Goal: Information Seeking & Learning: Understand process/instructions

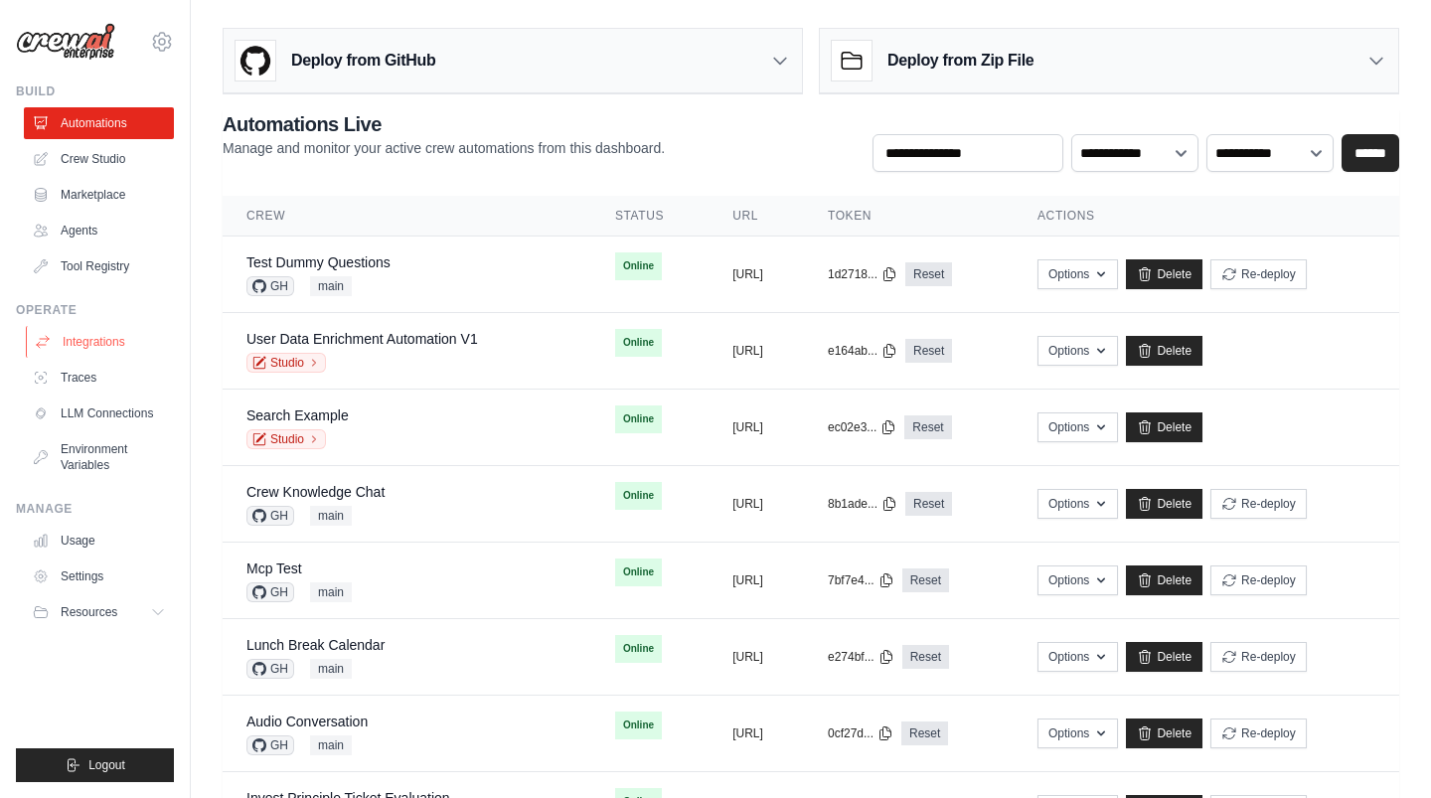
click at [121, 335] on link "Integrations" at bounding box center [101, 342] width 150 height 32
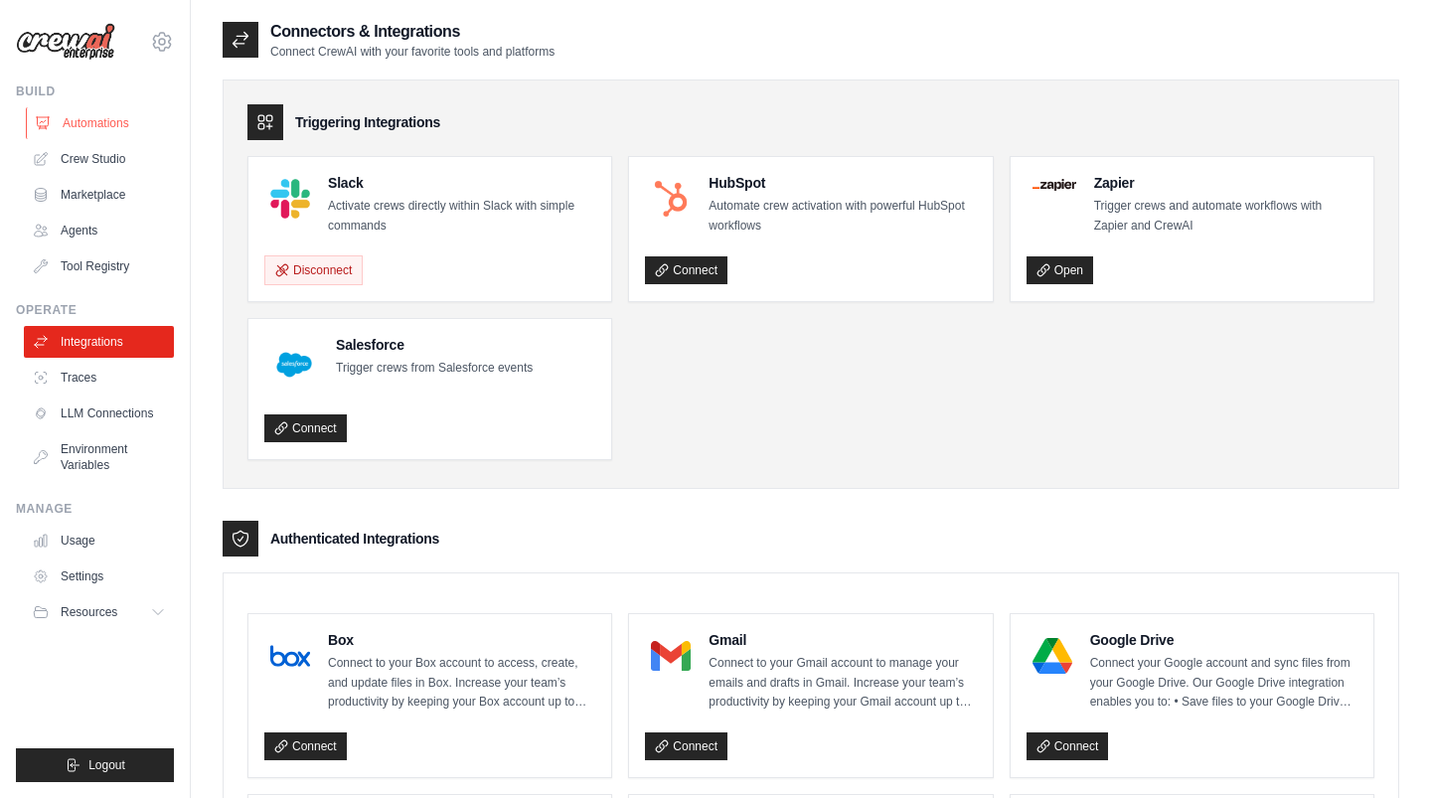
click at [120, 133] on link "Automations" at bounding box center [101, 123] width 150 height 32
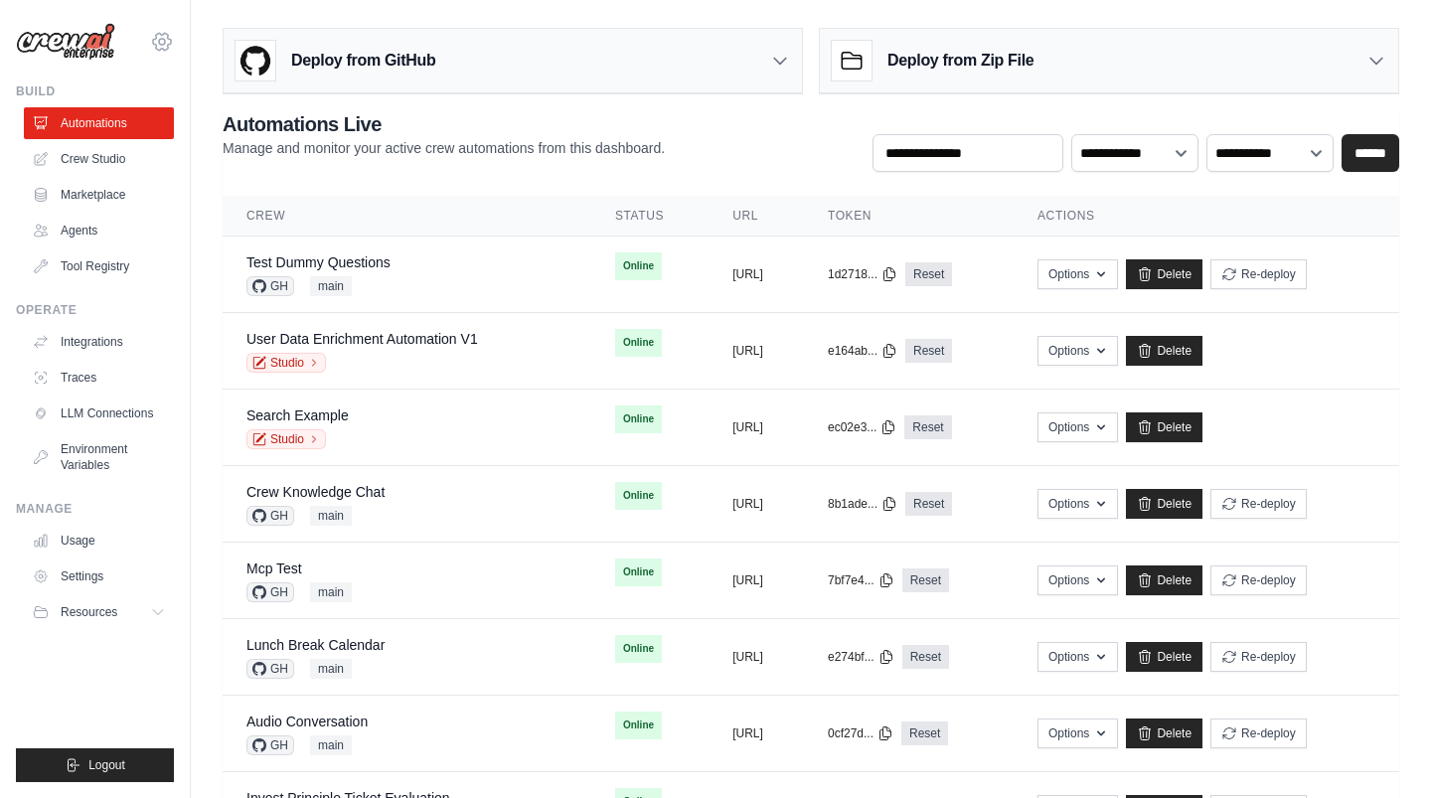
click at [166, 38] on icon at bounding box center [162, 42] width 24 height 24
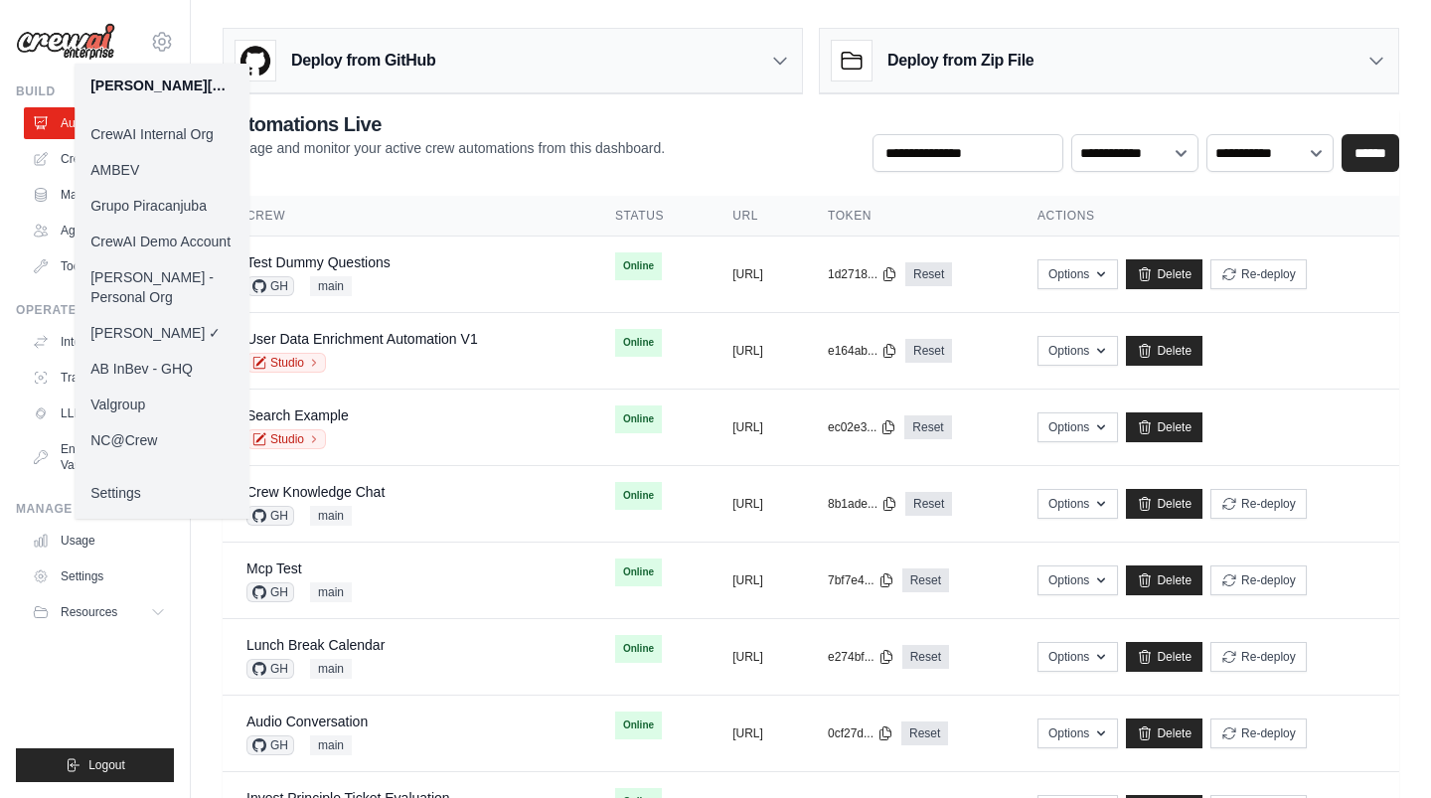
click at [175, 238] on link "CrewAI Demo Account" at bounding box center [162, 242] width 175 height 36
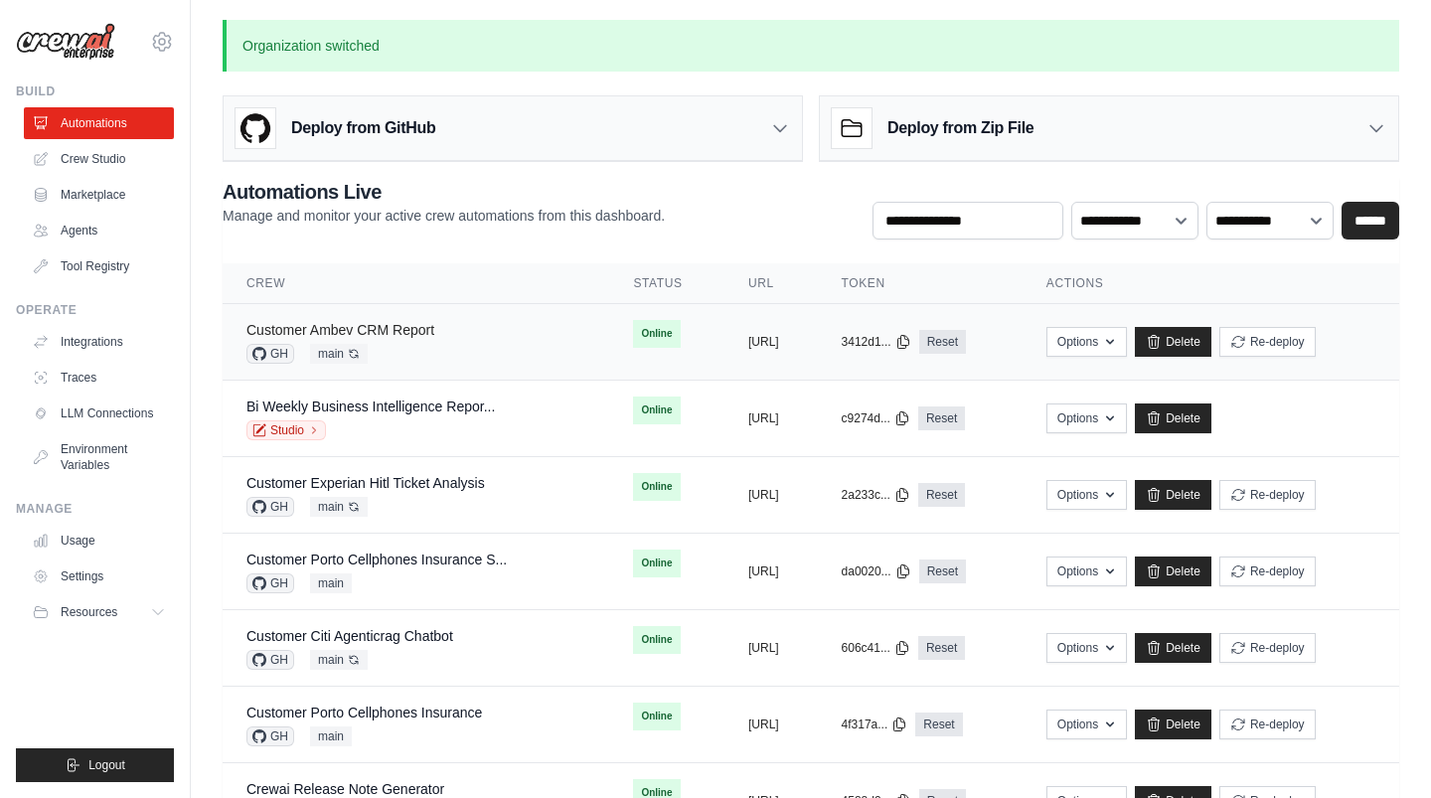
click at [379, 322] on link "Customer Ambev CRM Report" at bounding box center [341, 330] width 188 height 16
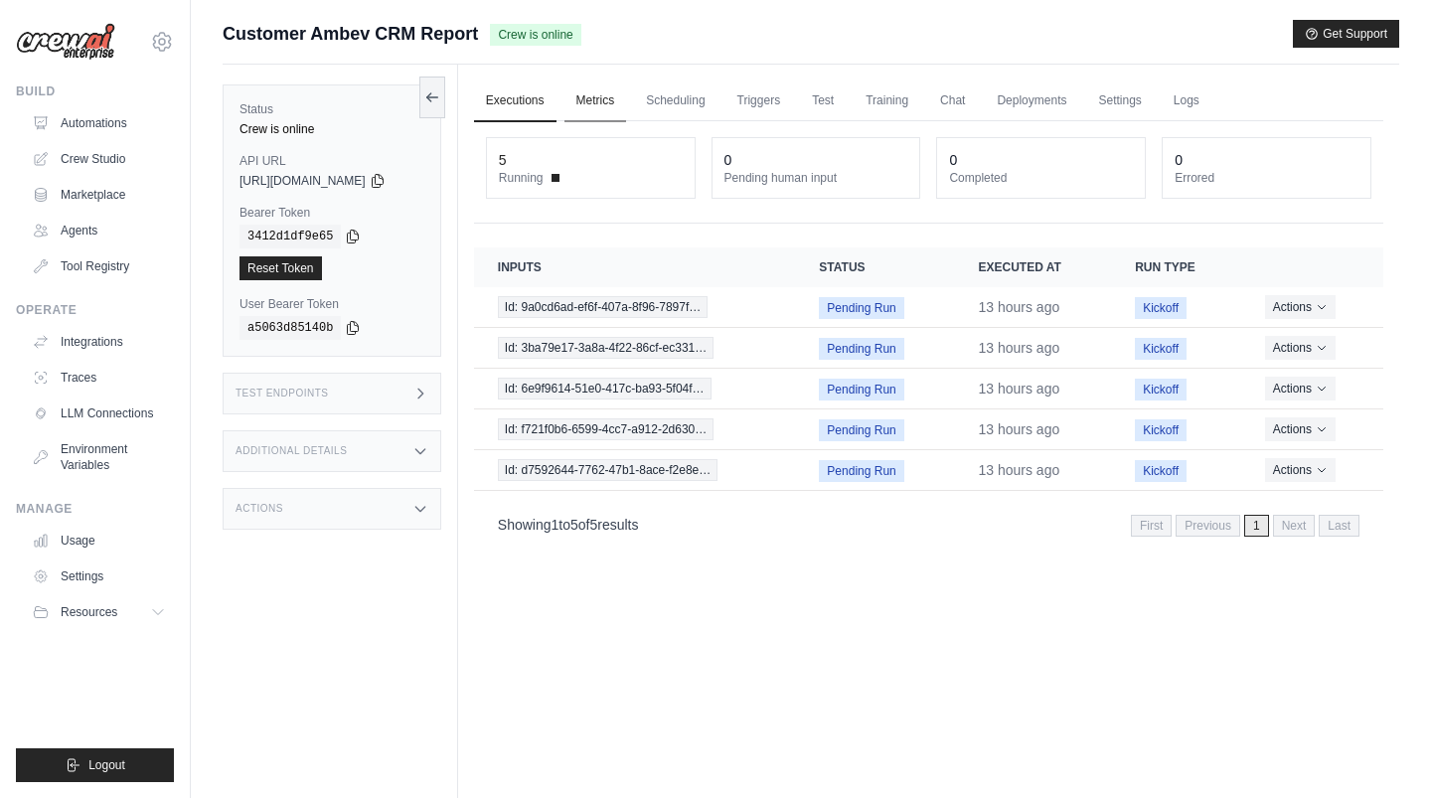
click at [609, 94] on link "Metrics" at bounding box center [596, 102] width 63 height 42
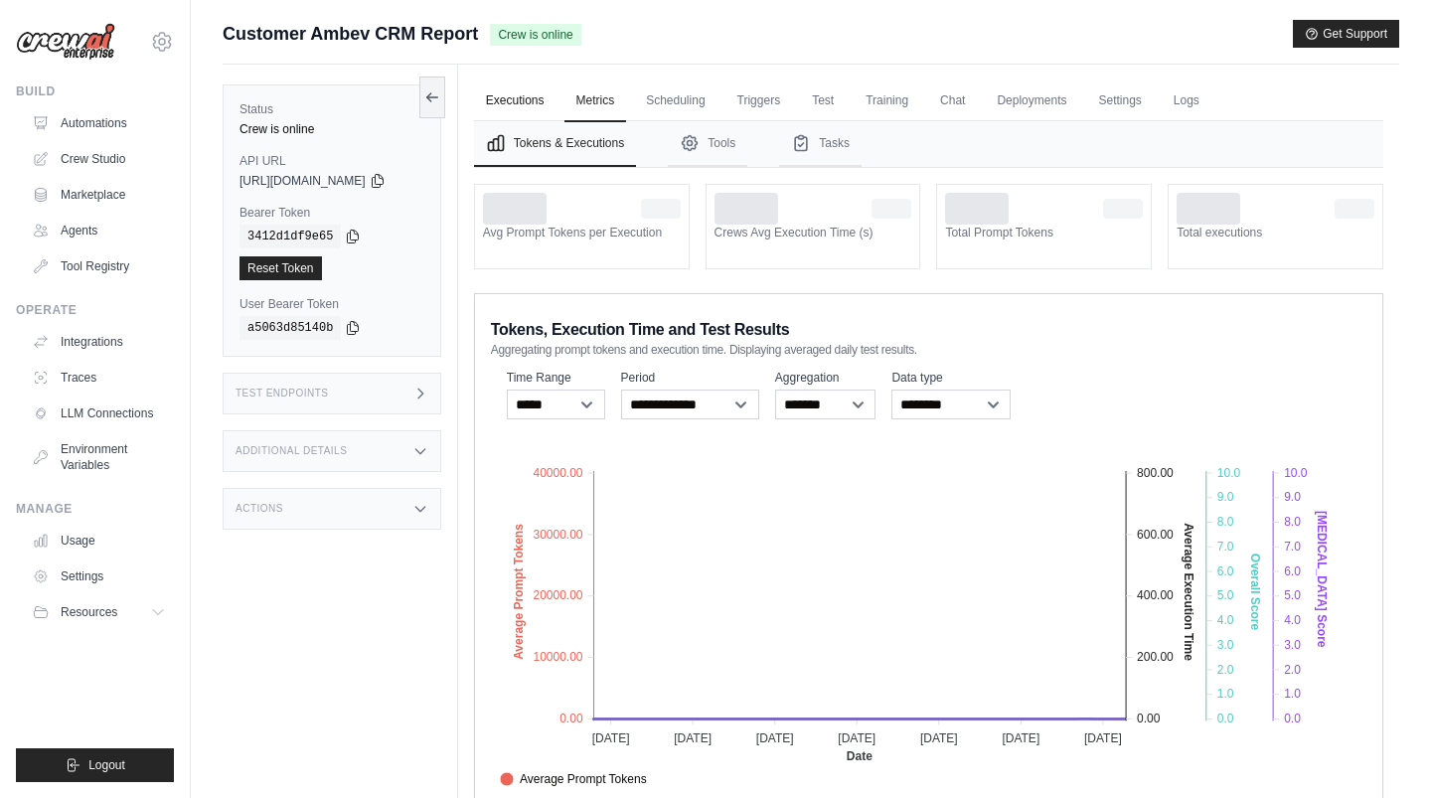
click at [531, 112] on link "Executions" at bounding box center [515, 102] width 82 height 42
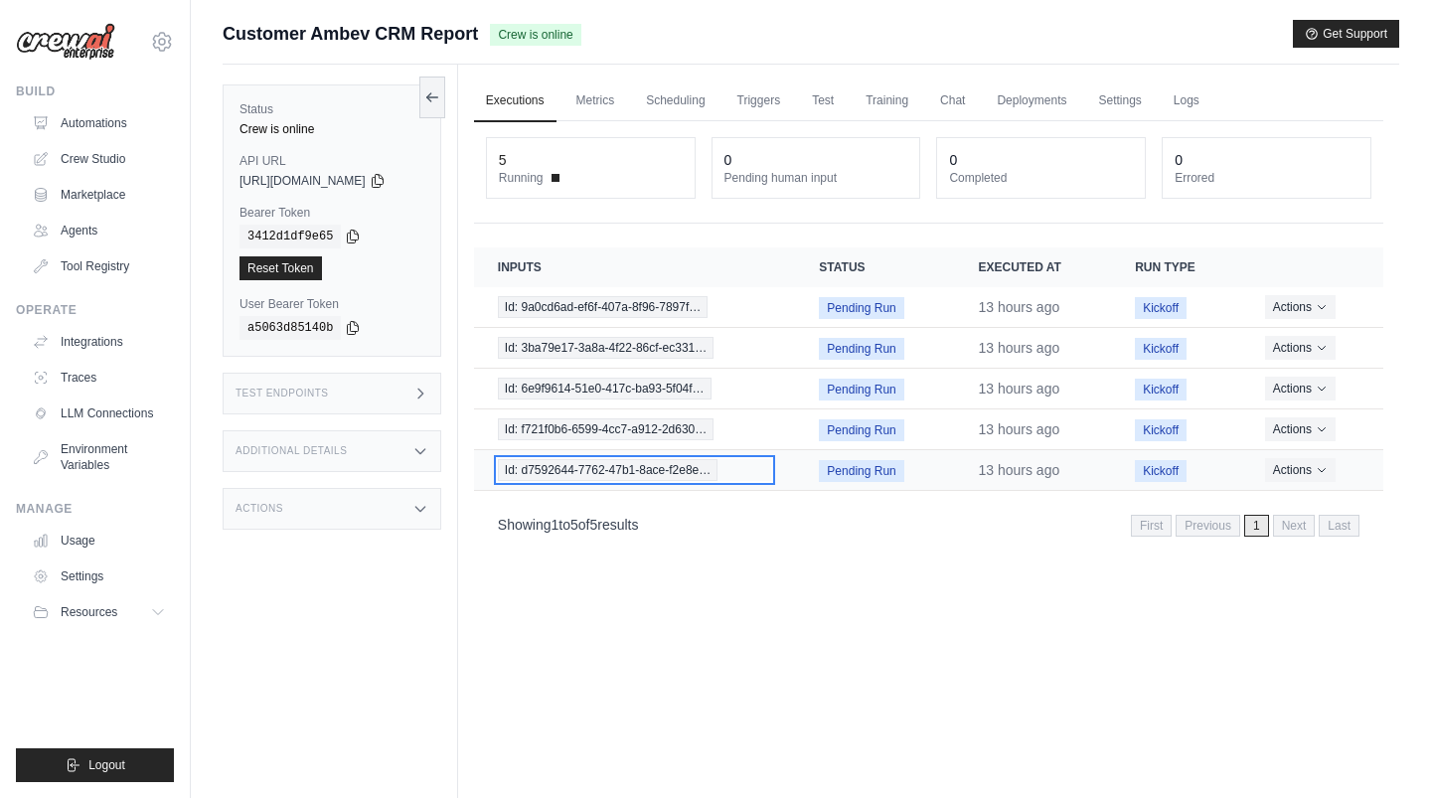
click at [601, 468] on span "Id: d7592644-7762-47b1-8ace-f2e8e…" at bounding box center [608, 470] width 221 height 22
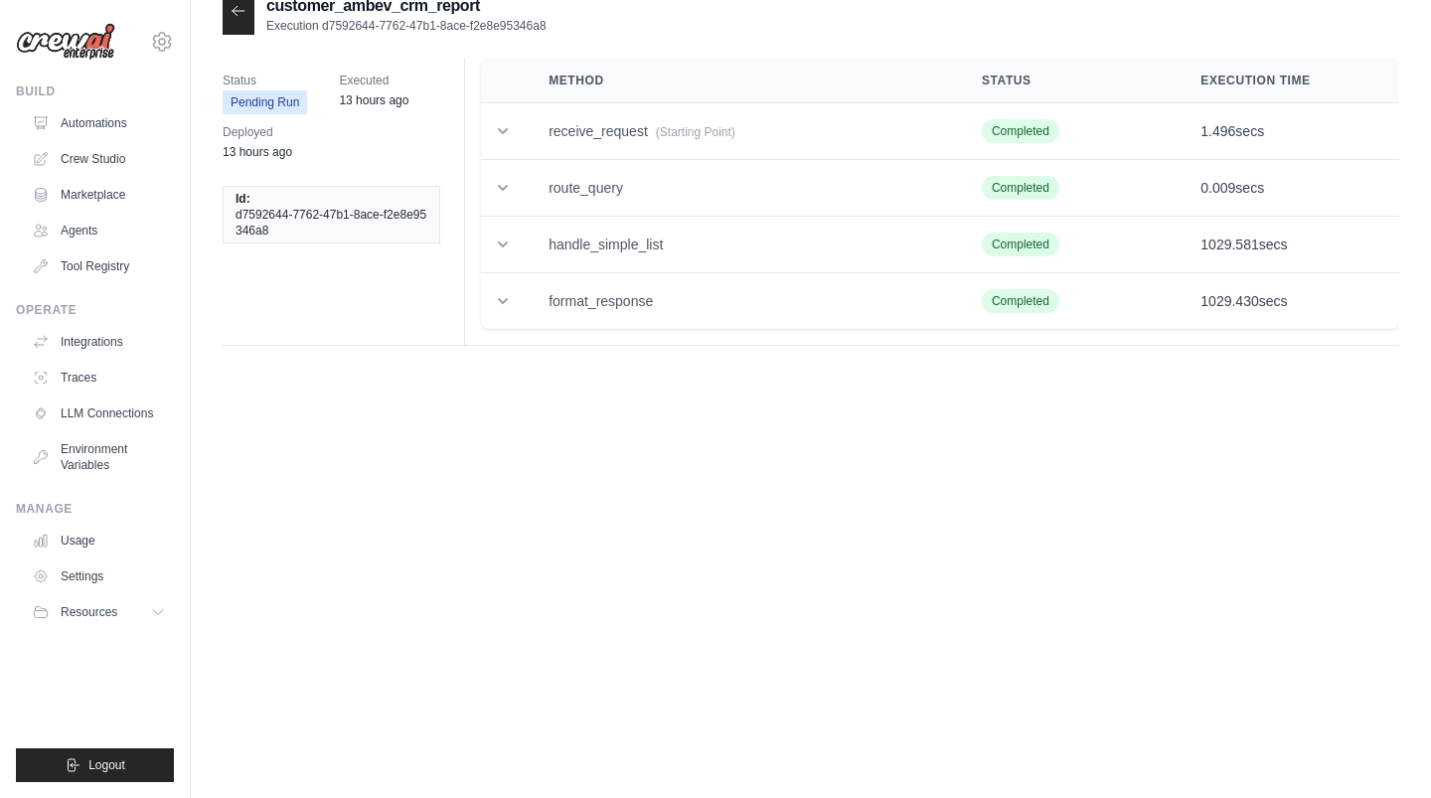
scroll to position [40, 0]
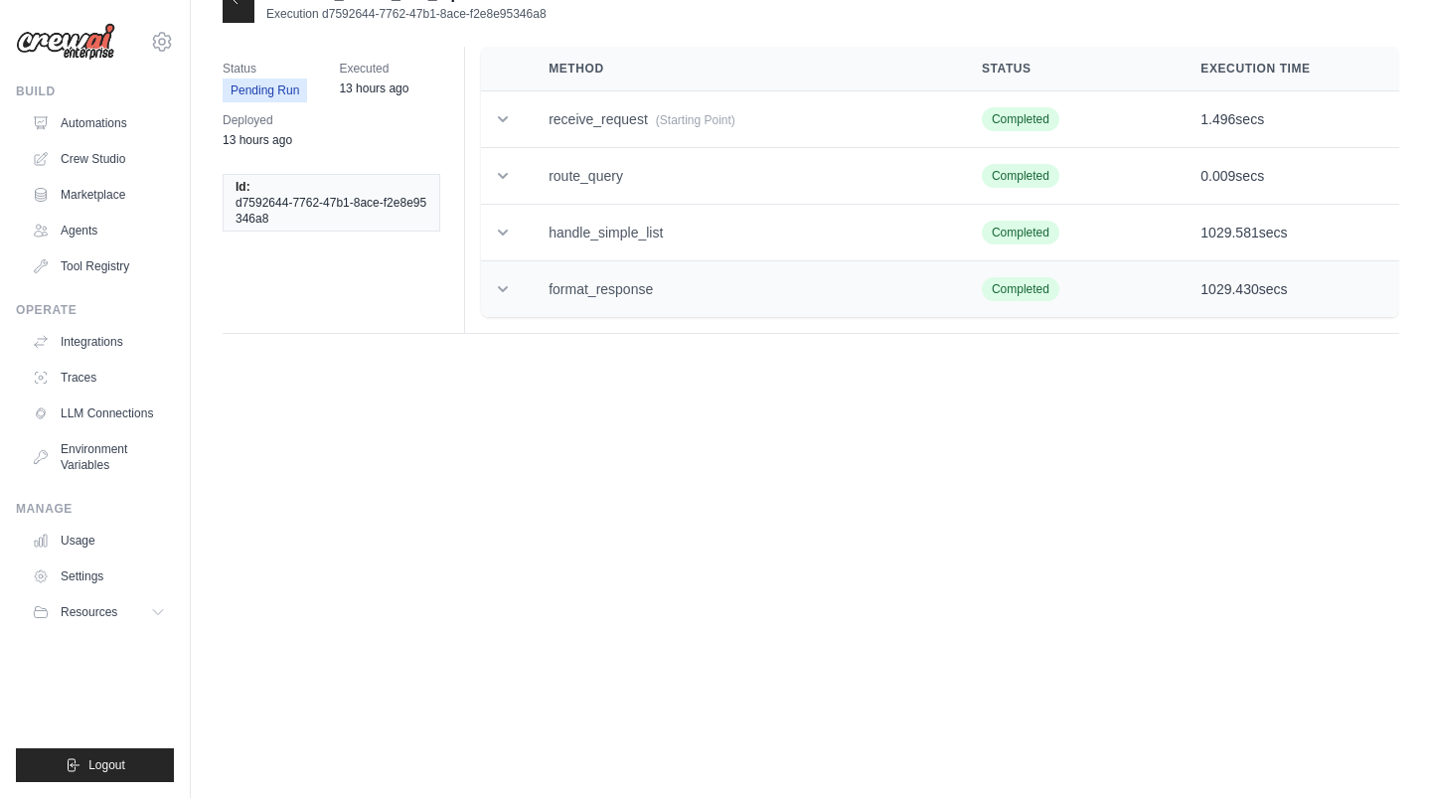
click at [547, 286] on td "format_response" at bounding box center [741, 289] width 433 height 57
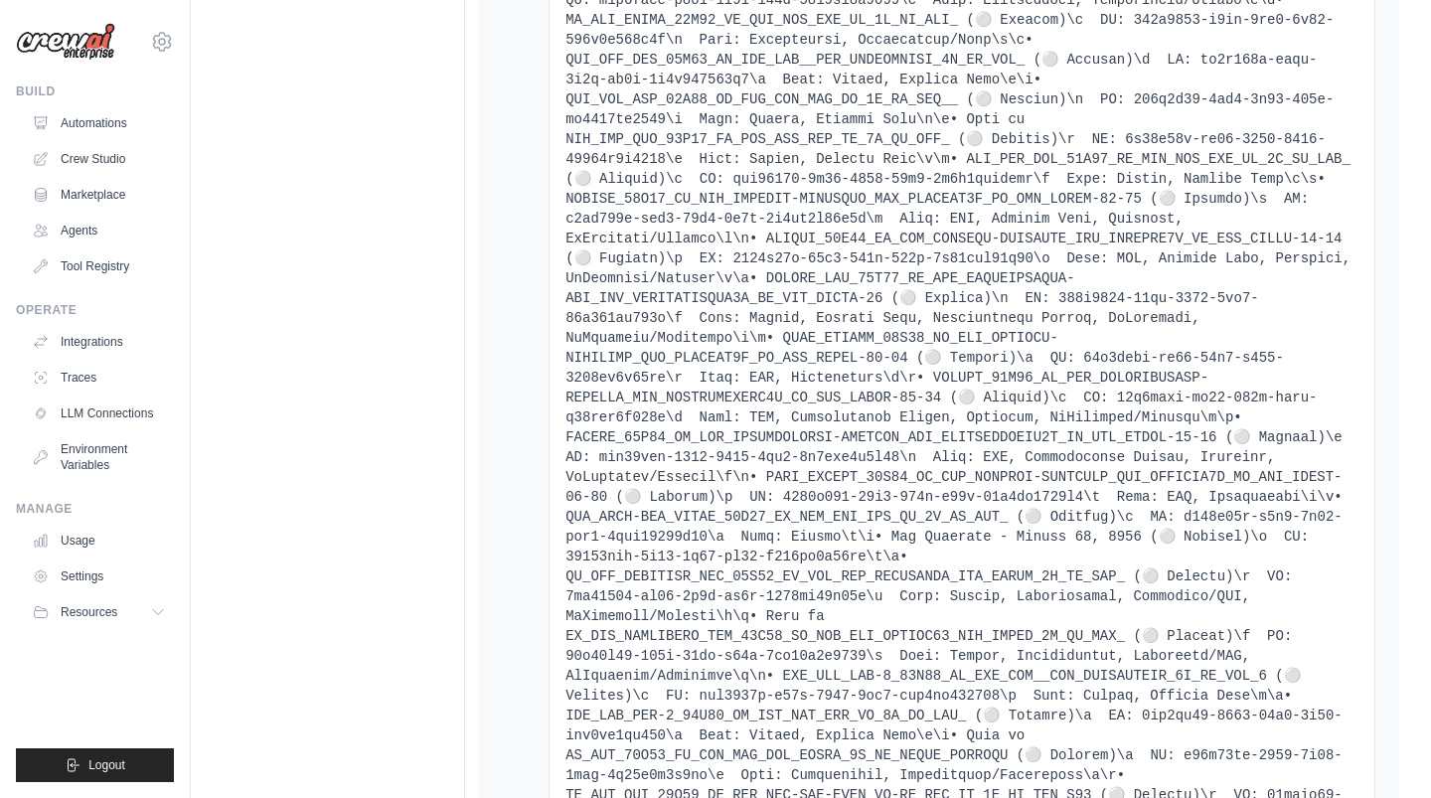
scroll to position [5735, 0]
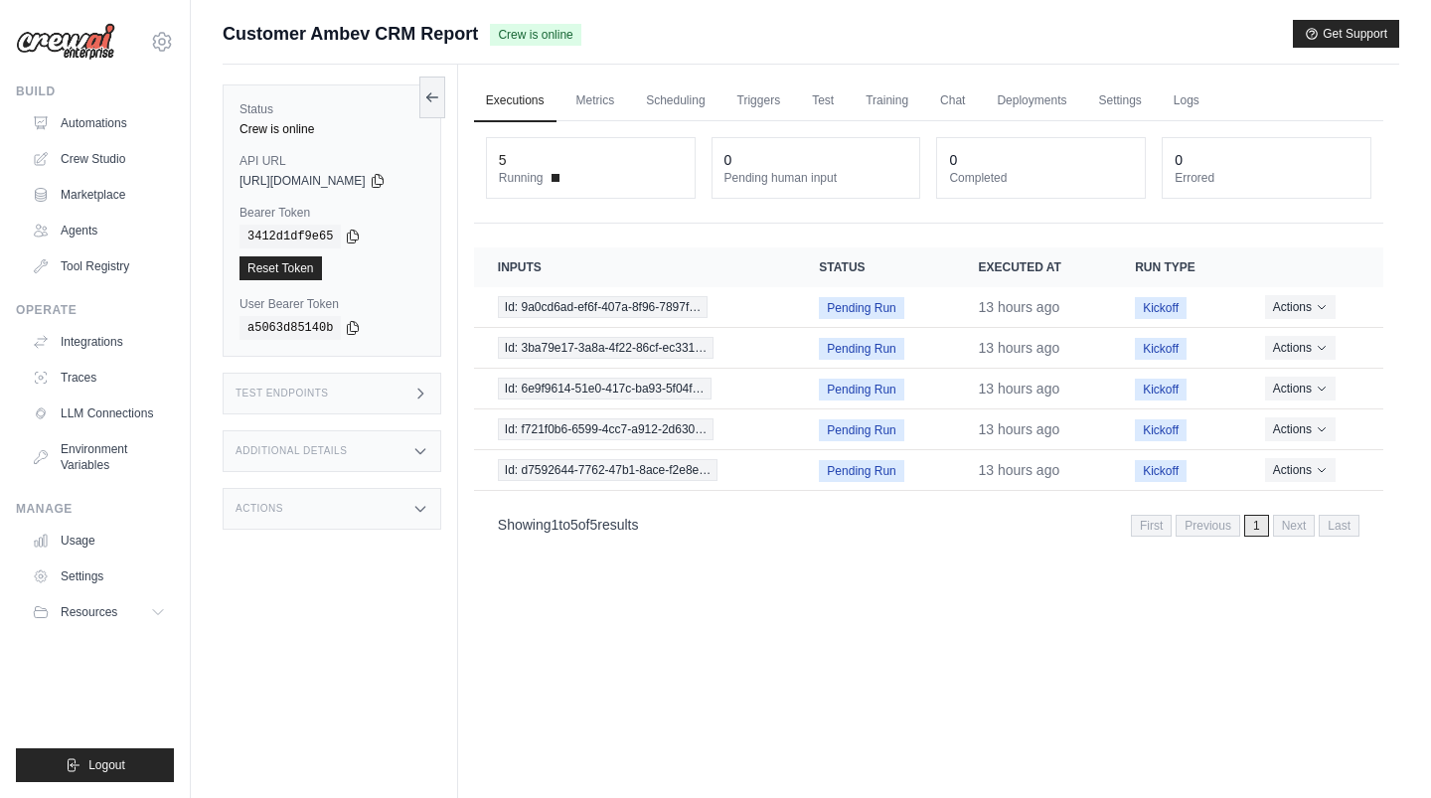
click at [420, 391] on div "Test Endpoints" at bounding box center [332, 394] width 219 height 42
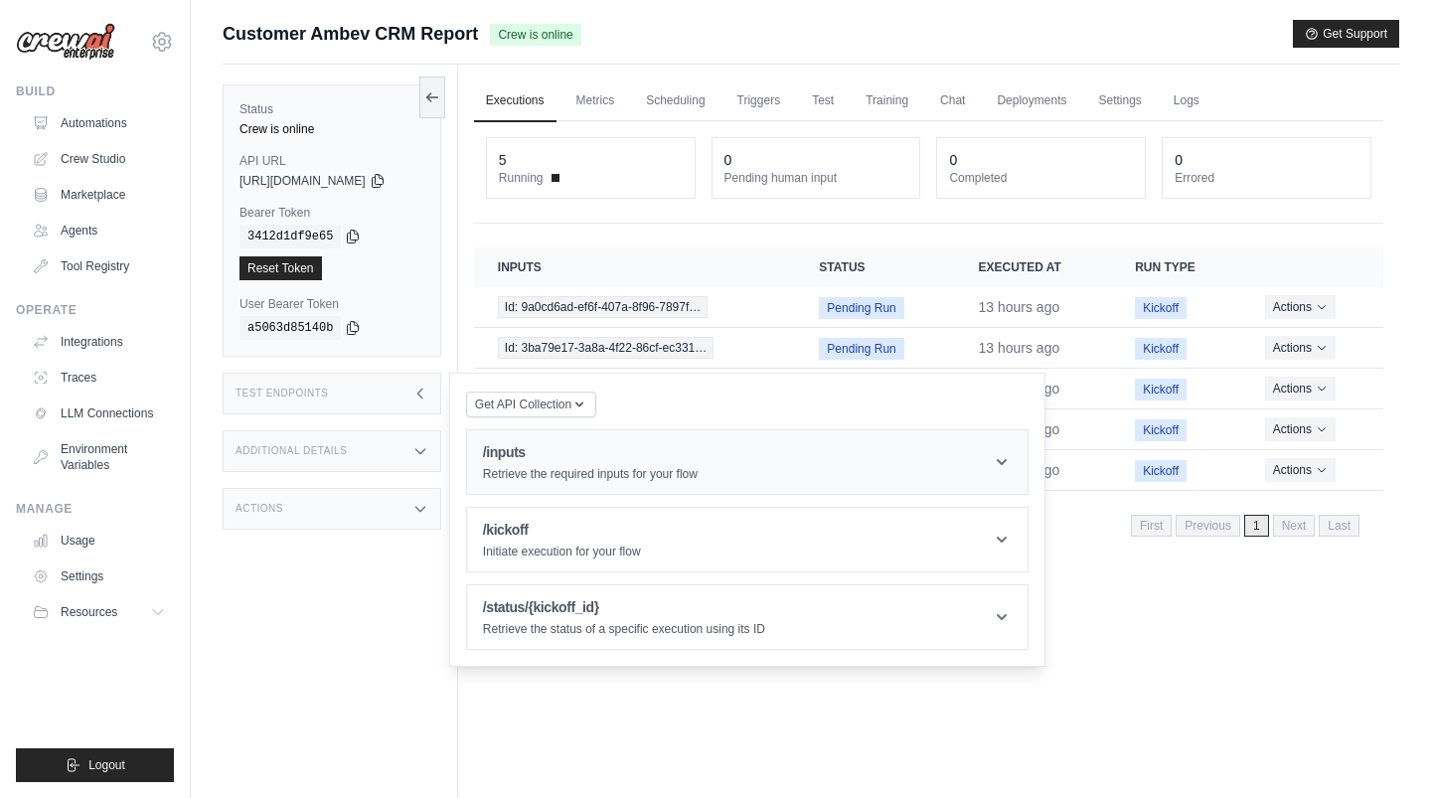
click at [616, 464] on div "/inputs Retrieve the required inputs for your flow" at bounding box center [590, 462] width 215 height 40
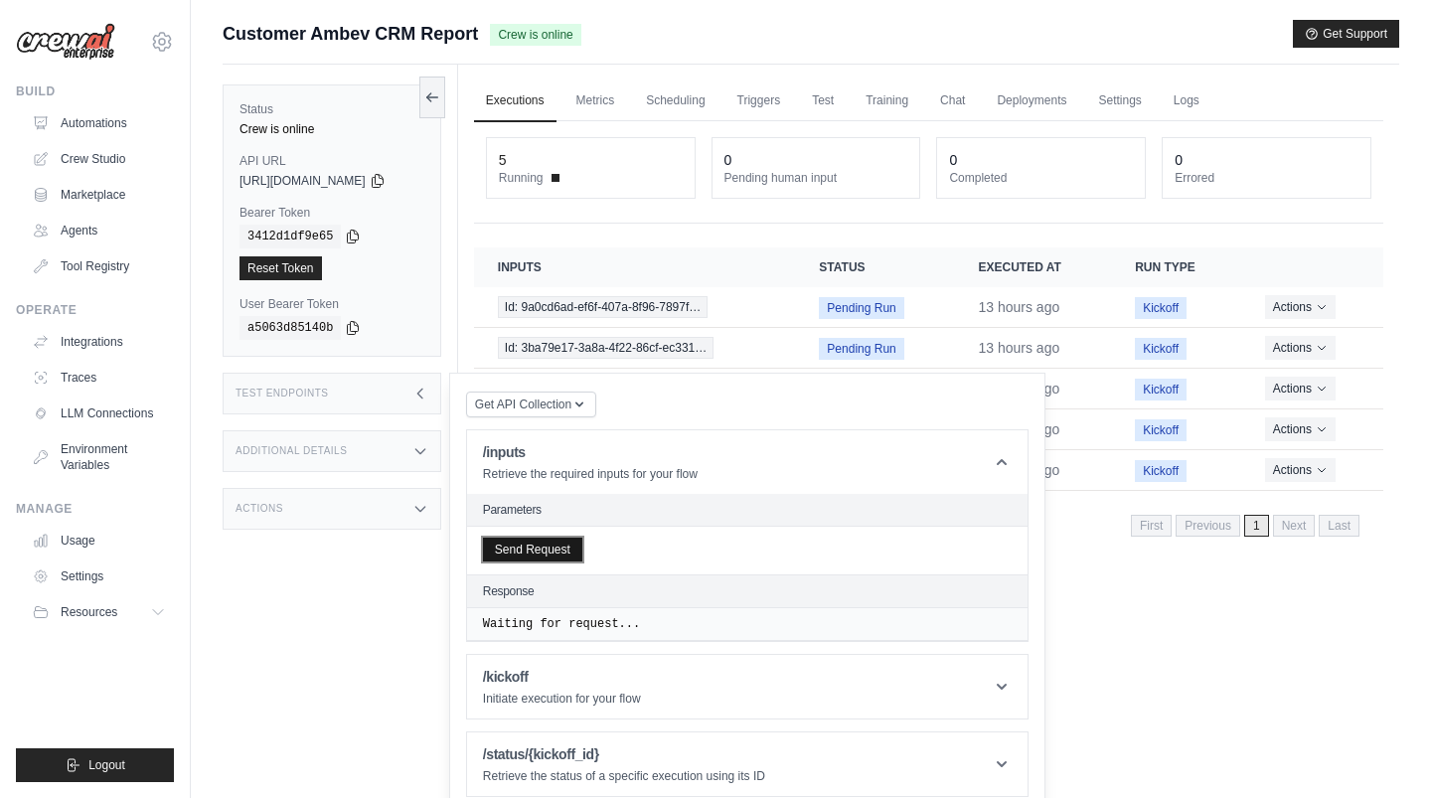
click at [540, 539] on button "Send Request" at bounding box center [532, 550] width 99 height 24
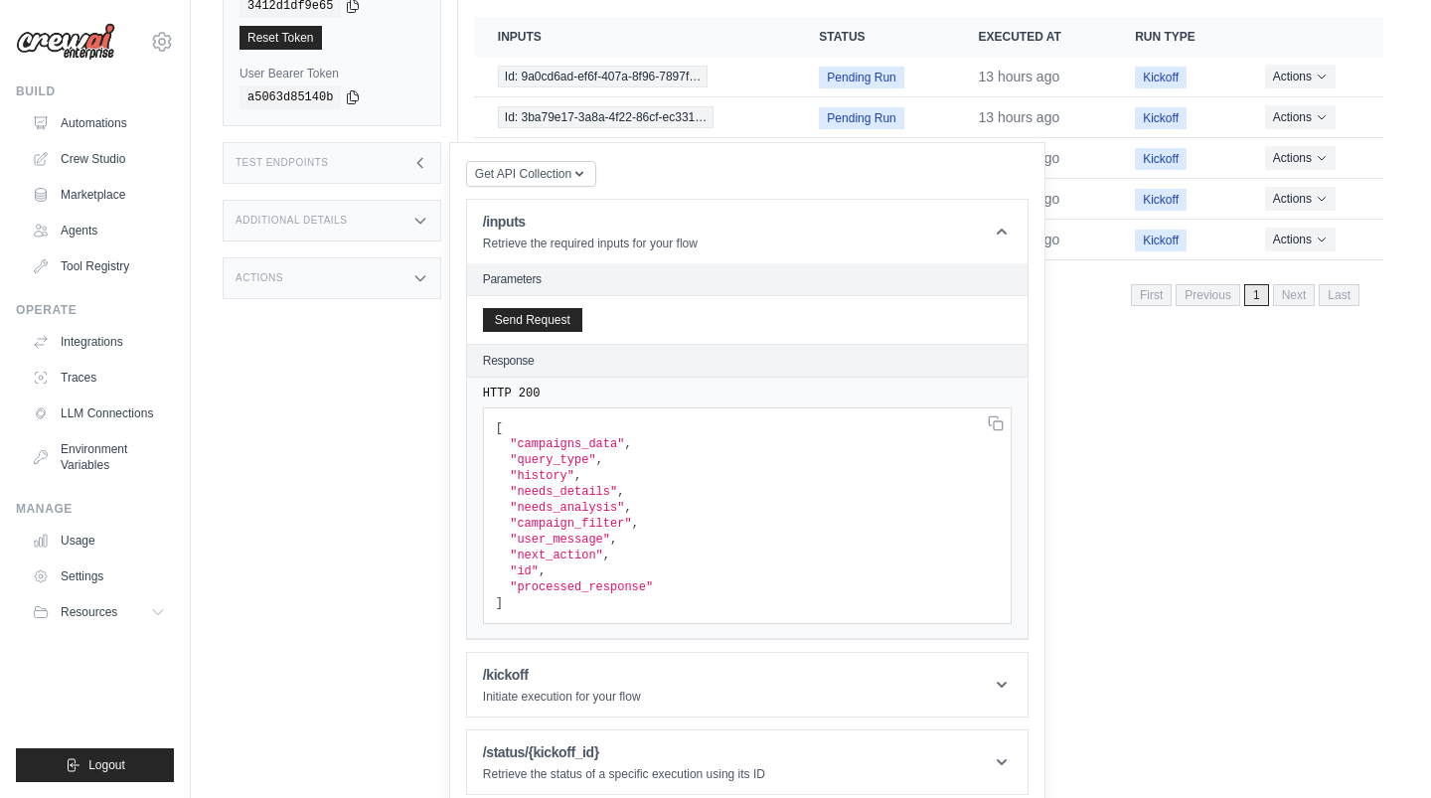
scroll to position [241, 0]
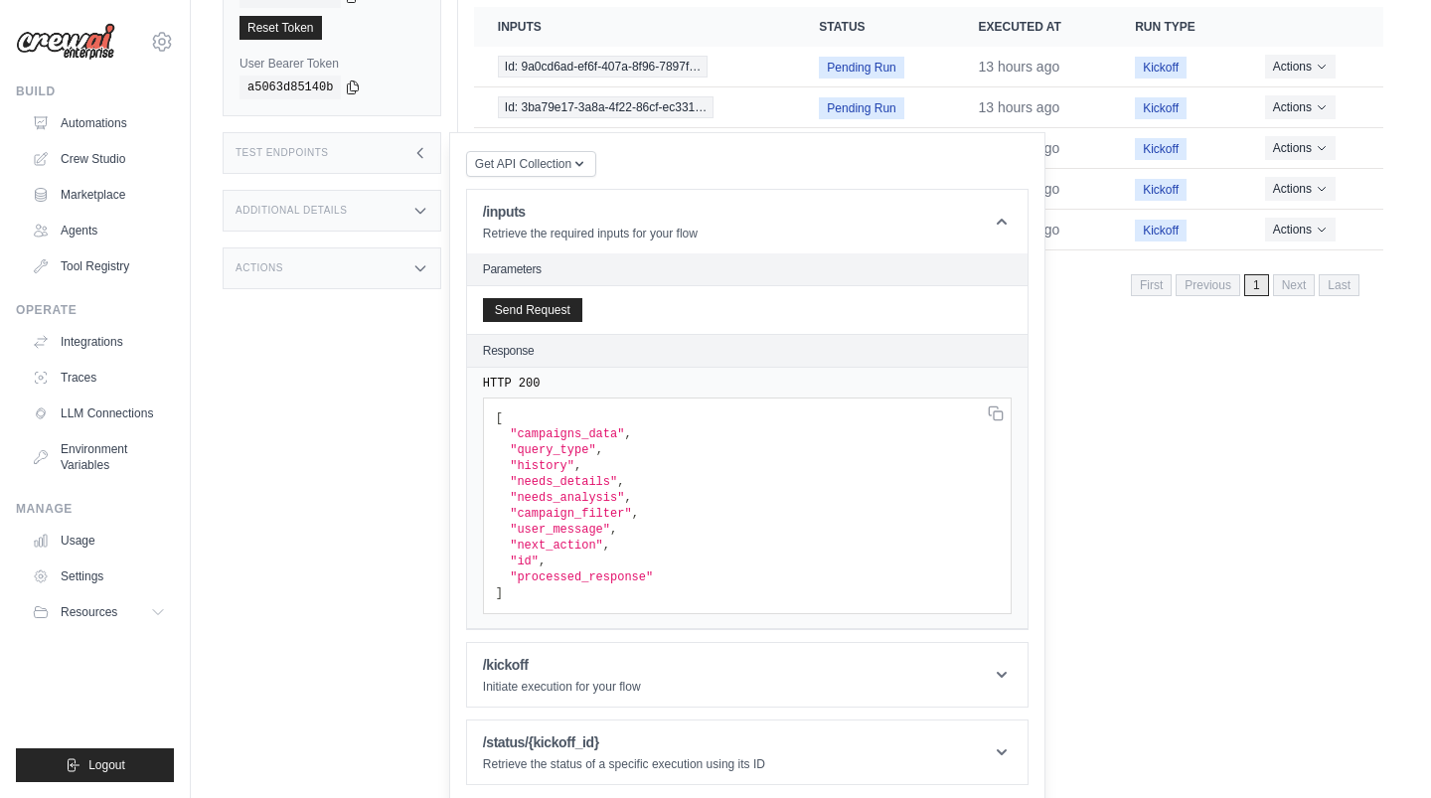
click at [555, 528] on span ""user_message"" at bounding box center [560, 530] width 100 height 14
click at [538, 555] on span ""id"" at bounding box center [524, 562] width 29 height 14
click at [566, 529] on span ""user_message"" at bounding box center [560, 530] width 100 height 14
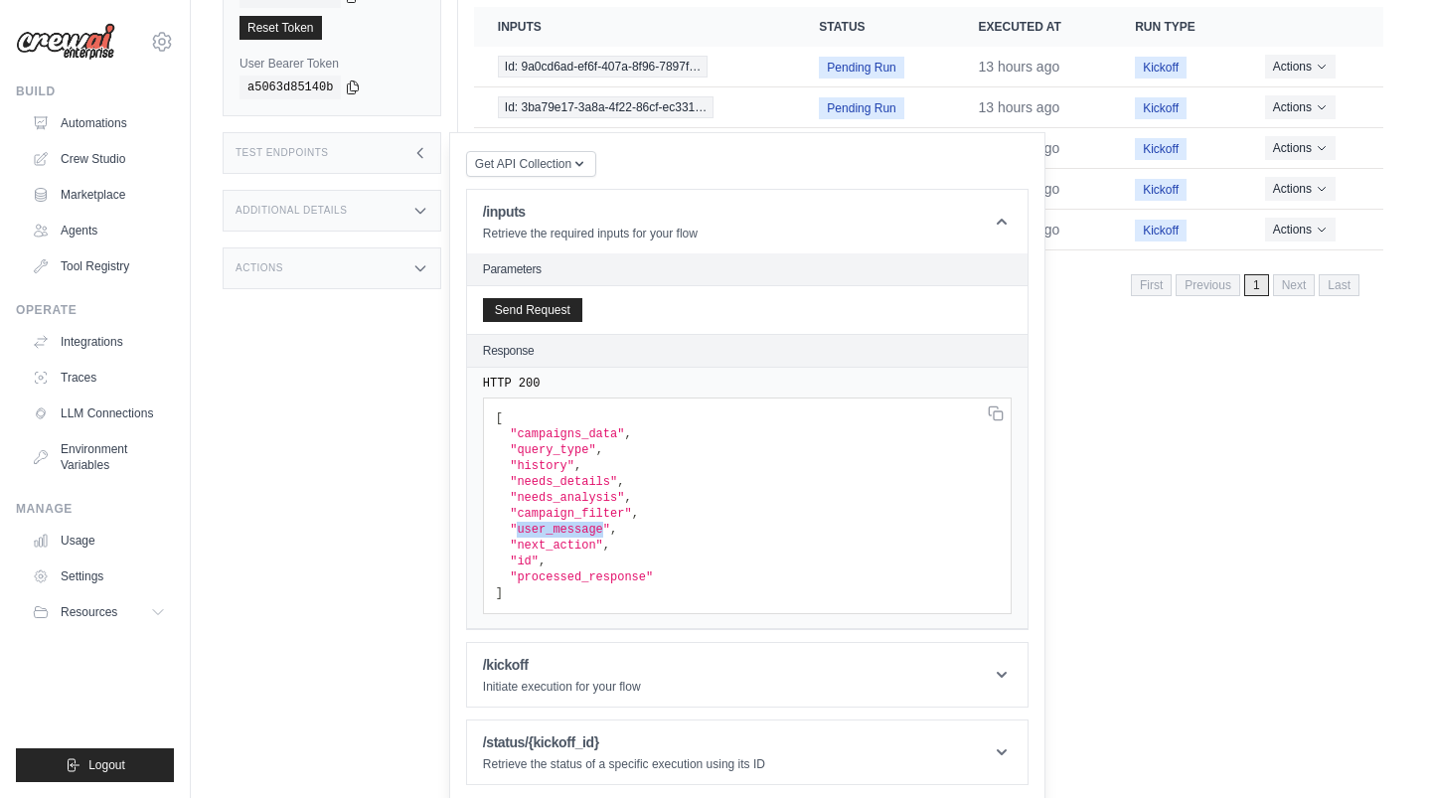
click at [566, 529] on span ""user_message"" at bounding box center [560, 530] width 100 height 14
click at [381, 213] on div "Additional Details" at bounding box center [332, 211] width 219 height 42
click at [390, 211] on div "Additional Details" at bounding box center [332, 211] width 219 height 42
click at [572, 576] on span ""processed_response"" at bounding box center [581, 578] width 143 height 14
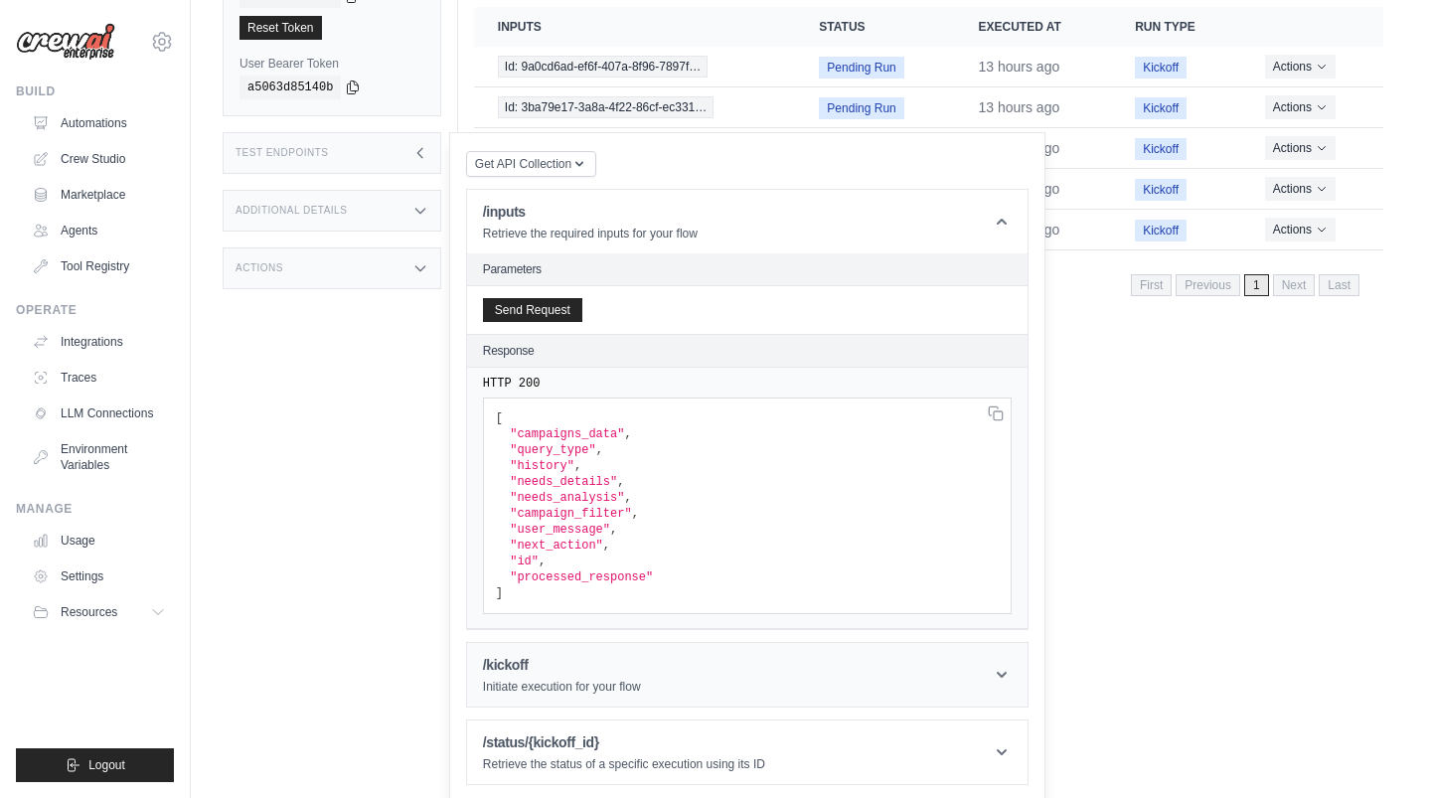
click at [573, 655] on h1 "/kickoff" at bounding box center [562, 665] width 158 height 20
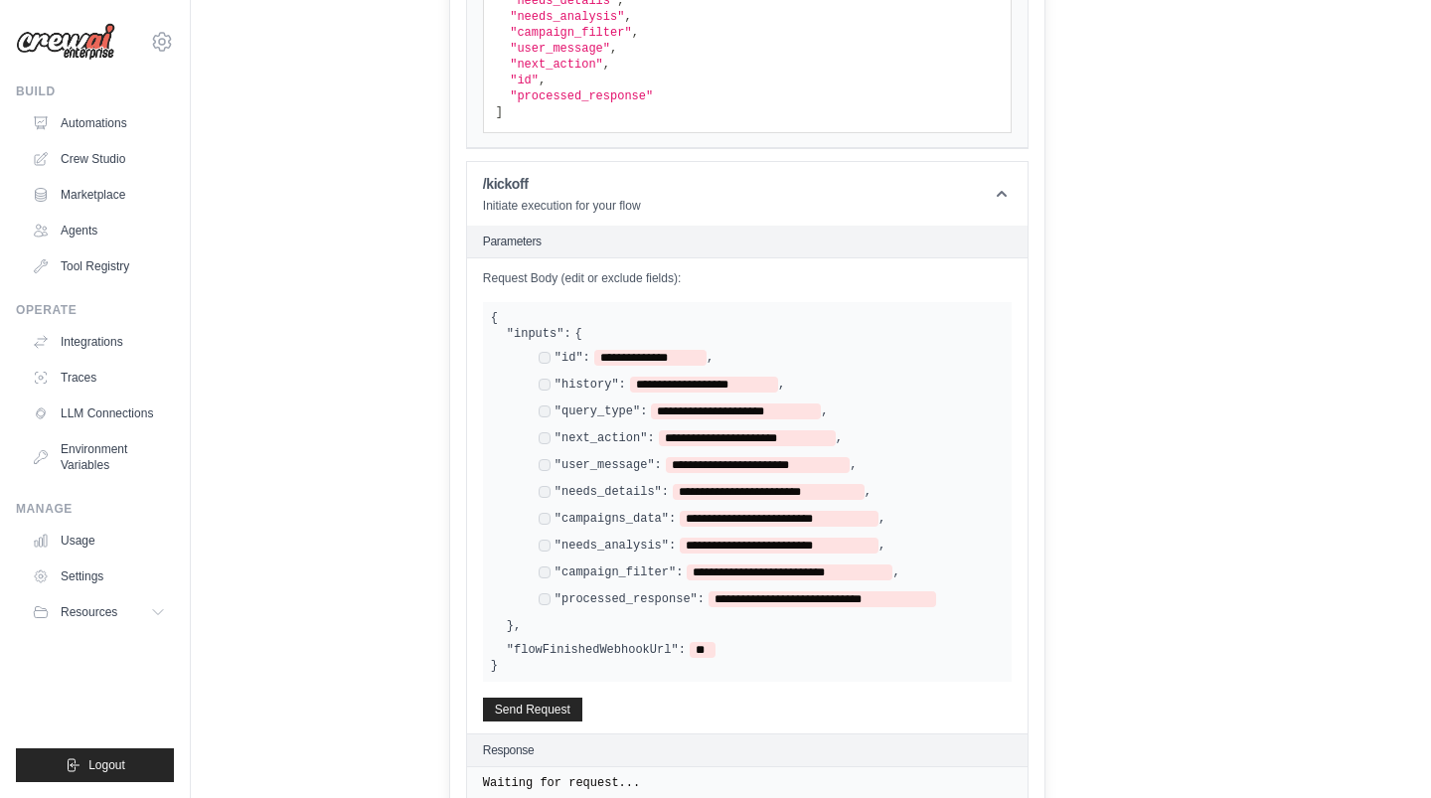
scroll to position [723, 0]
